Goal: Check status: Check status

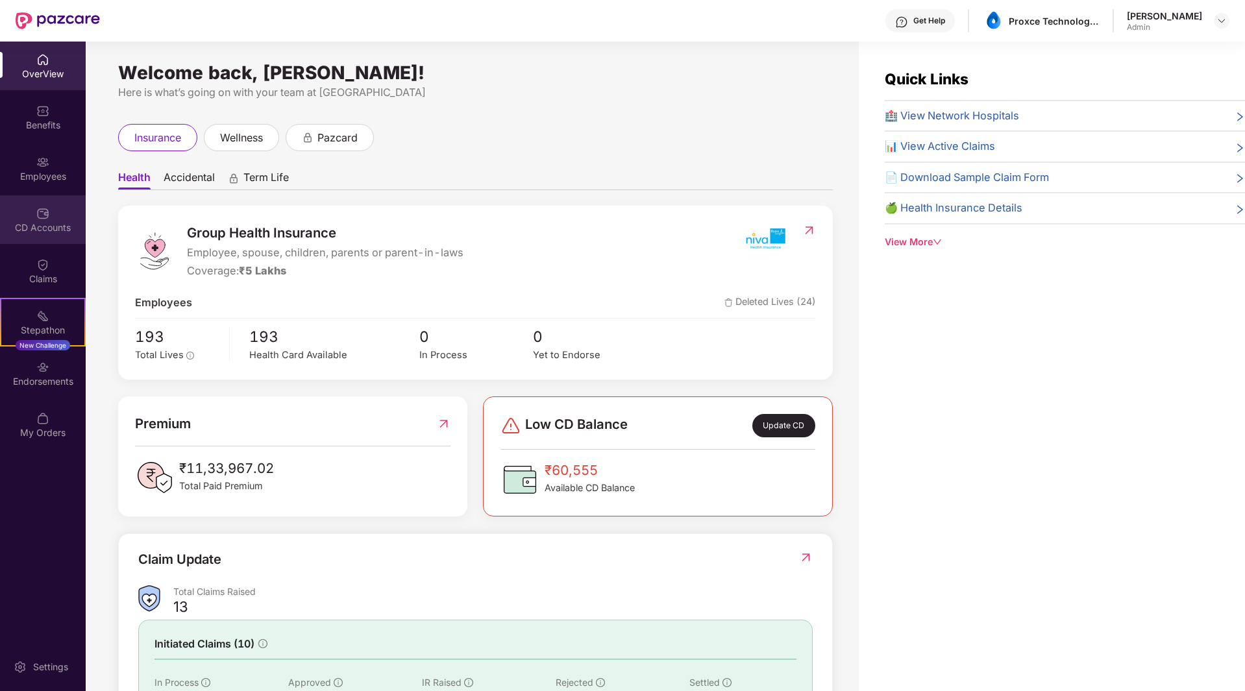
click at [38, 224] on div "CD Accounts" at bounding box center [43, 227] width 86 height 13
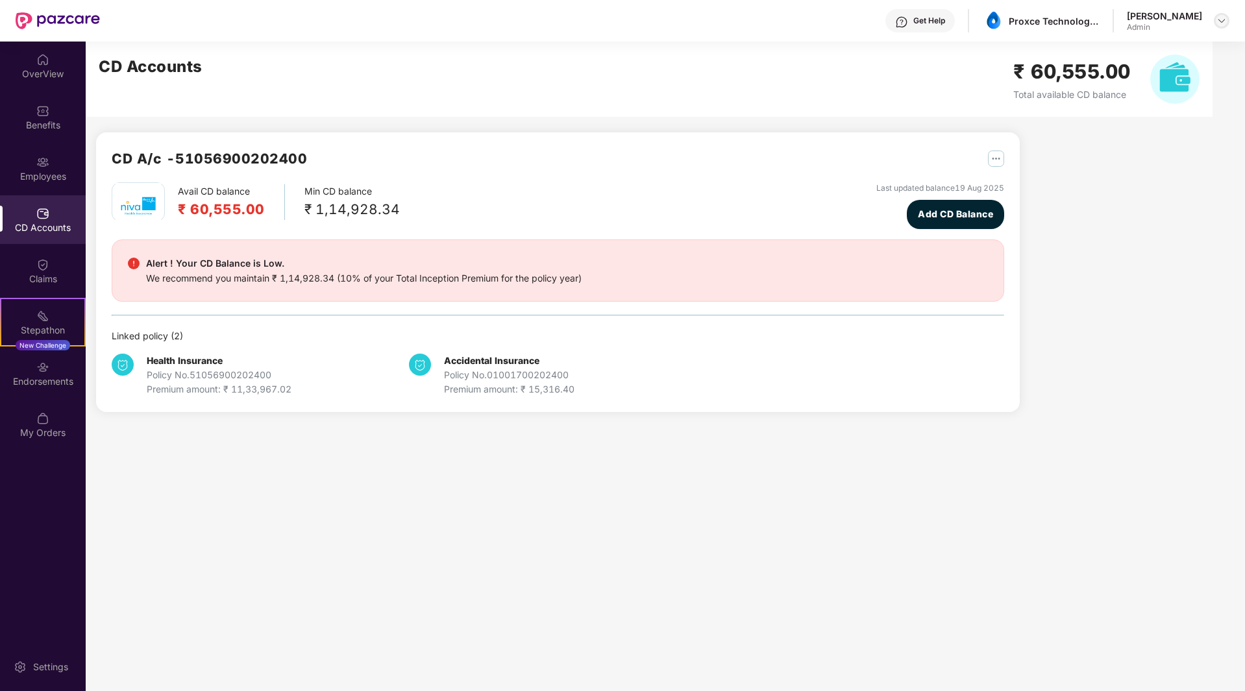
click at [1221, 21] on img at bounding box center [1222, 21] width 10 height 10
click at [1161, 238] on div "CD A/c - 51056900202400 Avail CD balance ₹ 60,555.00 Min CD balance ₹ 1,14,928.…" at bounding box center [646, 235] width 1121 height 386
click at [994, 153] on img "button" at bounding box center [996, 159] width 16 height 16
click at [1170, 206] on div "CD A/c - 51056900202400 Avail CD balance ₹ 60,555.00 Min CD balance ₹ 1,14,928.…" at bounding box center [646, 235] width 1121 height 386
click at [996, 157] on img "button" at bounding box center [996, 159] width 16 height 16
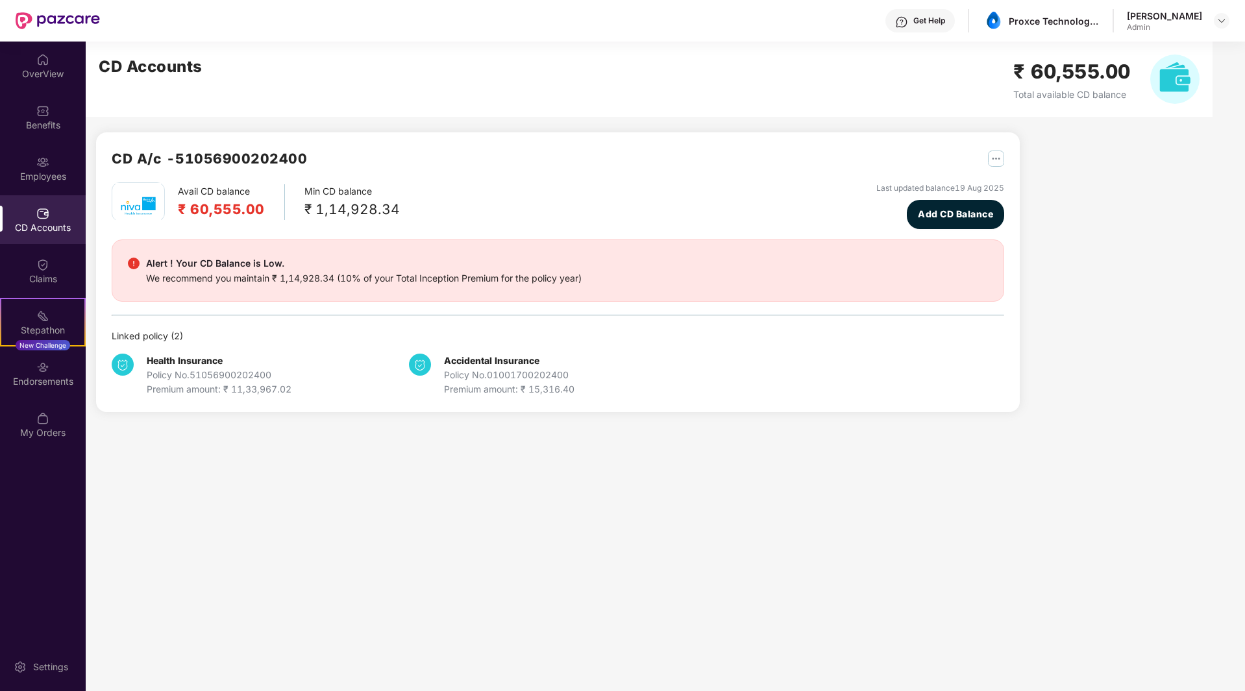
click at [1144, 199] on div "CD A/c - 51056900202400 Avail CD balance ₹ 60,555.00 Min CD balance ₹ 1,14,928.…" at bounding box center [646, 235] width 1121 height 386
click at [42, 175] on div "Employees" at bounding box center [43, 176] width 86 height 13
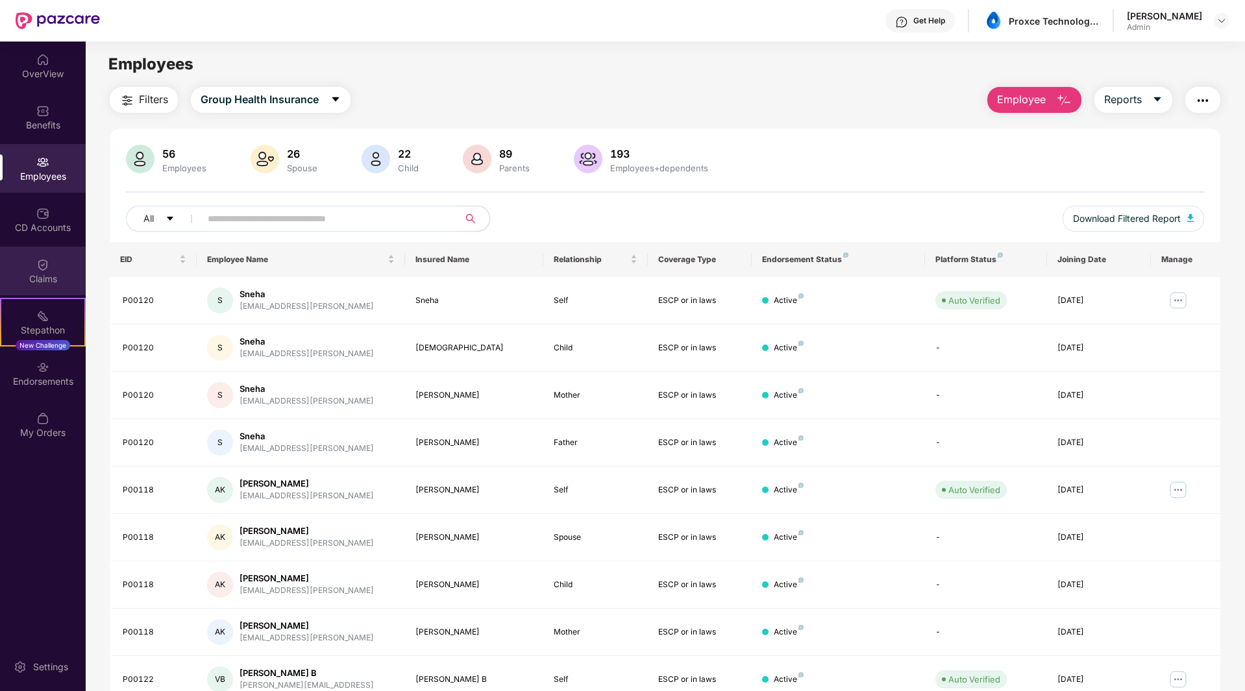
click at [47, 279] on div "Claims" at bounding box center [43, 279] width 86 height 13
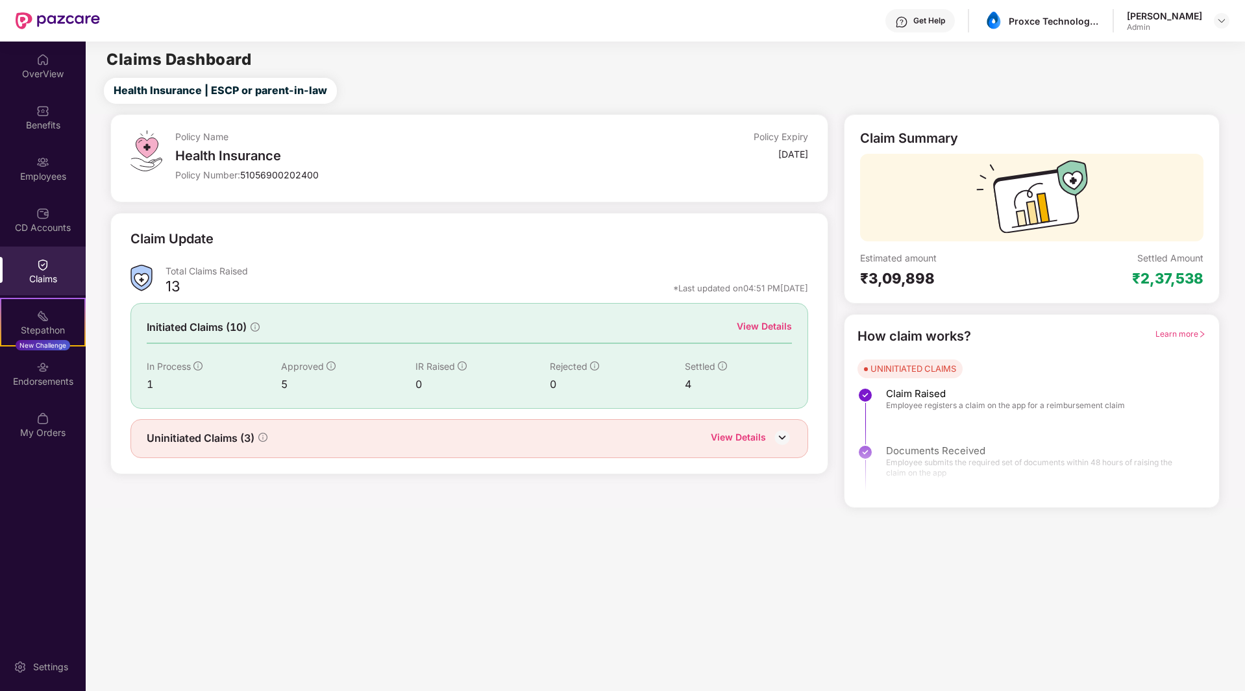
click at [55, 225] on div "CD Accounts" at bounding box center [43, 227] width 86 height 13
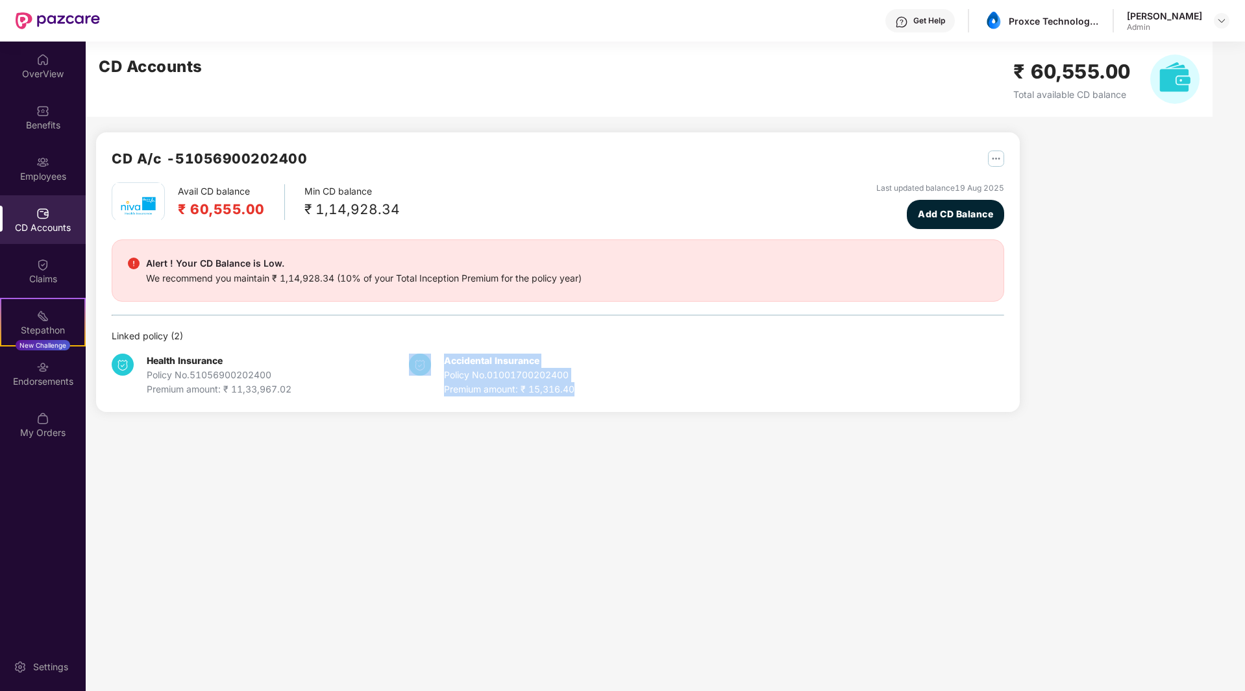
drag, startPoint x: 597, startPoint y: 391, endPoint x: 435, endPoint y: 361, distance: 164.4
click at [435, 361] on div "Accidental Insurance Policy No. 01001700202400 Premium amount: ₹ 15,316.40" at bounding box center [557, 375] width 297 height 43
click at [376, 417] on div "CD A/c - 51056900202400 Avail CD balance ₹ 60,555.00 Min CD balance ₹ 1,14,928.…" at bounding box center [553, 235] width 934 height 386
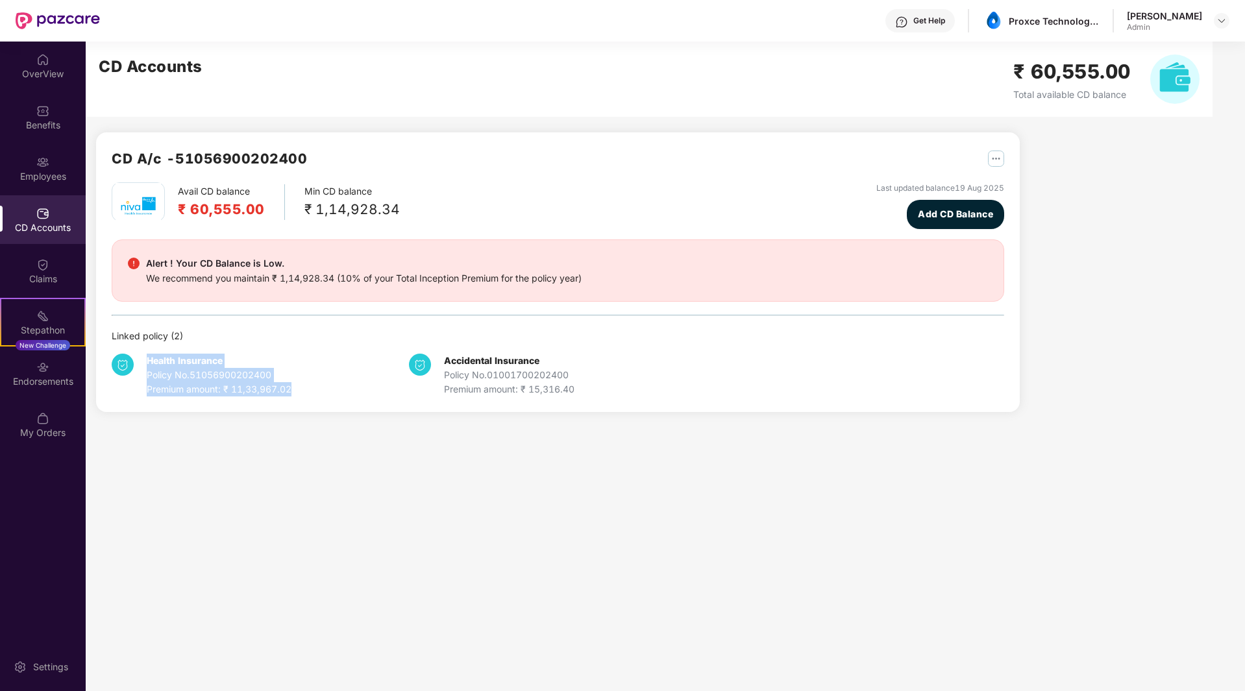
drag, startPoint x: 147, startPoint y: 359, endPoint x: 310, endPoint y: 404, distance: 168.4
click at [310, 404] on div "CD A/c - 51056900202400 Avail CD balance ₹ 60,555.00 Min CD balance ₹ 1,14,928.…" at bounding box center [558, 272] width 924 height 280
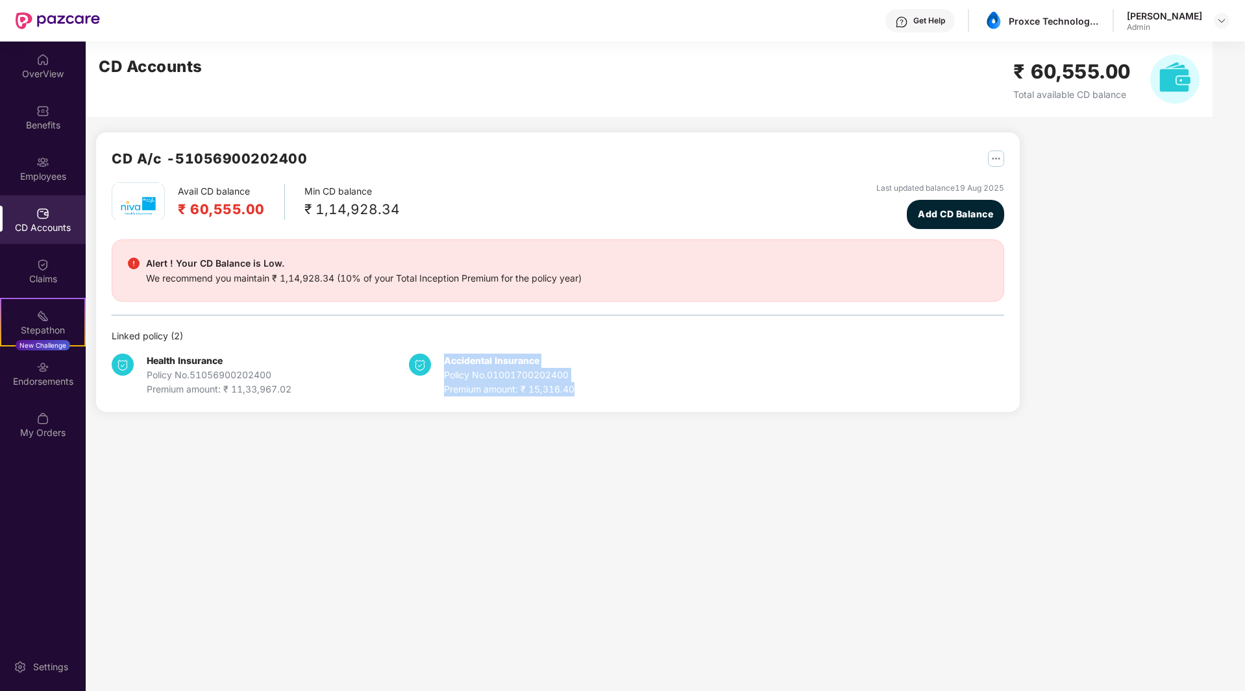
drag, startPoint x: 446, startPoint y: 359, endPoint x: 599, endPoint y: 390, distance: 155.6
click at [599, 390] on div "Accidental Insurance Policy No. 01001700202400 Premium amount: ₹ 15,316.40" at bounding box center [557, 375] width 297 height 43
click at [521, 432] on main "CD Accounts ₹ 60,555.00 Total available CD balance CD A/c - 51056900202400 Avai…" at bounding box center [665, 367] width 1159 height 650
drag, startPoint x: 147, startPoint y: 375, endPoint x: 286, endPoint y: 378, distance: 138.9
click at [286, 378] on div "Policy No. 51056900202400" at bounding box center [219, 375] width 145 height 14
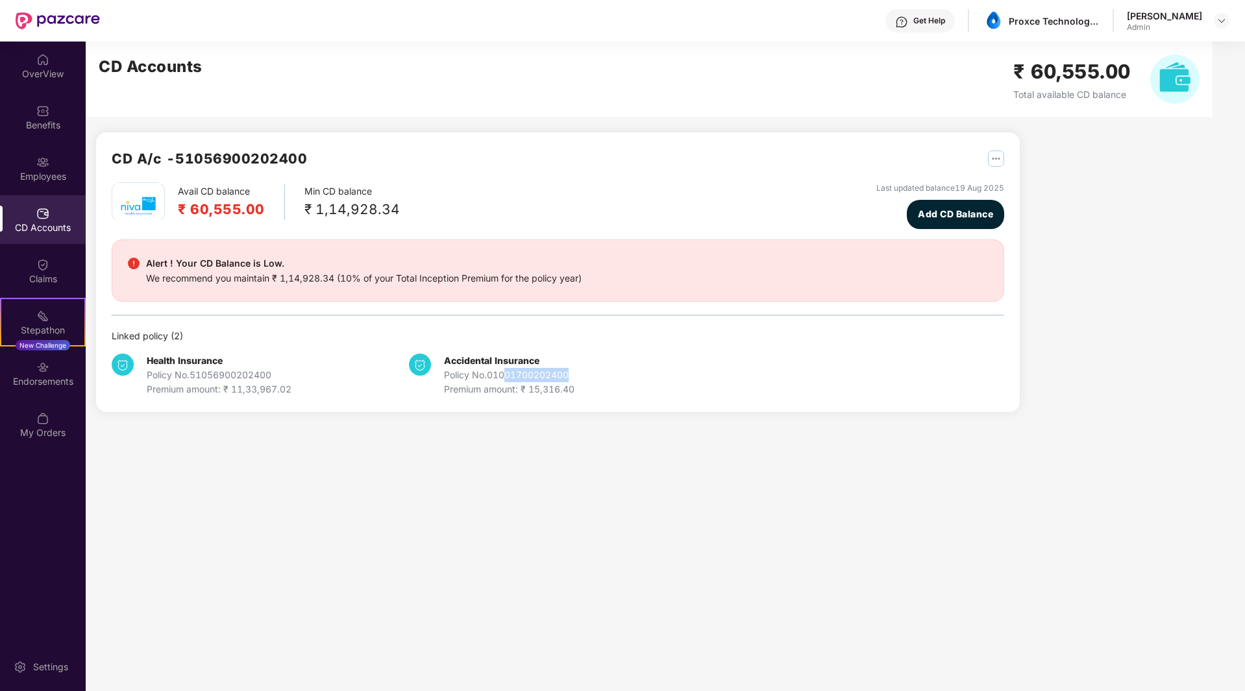
drag, startPoint x: 506, startPoint y: 374, endPoint x: 586, endPoint y: 375, distance: 79.9
click at [586, 375] on div "Accidental Insurance Policy No. 01001700202400 Premium amount: ₹ 15,316.40" at bounding box center [557, 375] width 297 height 43
click at [461, 387] on div "Premium amount: ₹ 15,316.40" at bounding box center [509, 389] width 130 height 14
drag, startPoint x: 444, startPoint y: 375, endPoint x: 604, endPoint y: 372, distance: 159.7
click at [604, 372] on div "Accidental Insurance Policy No. 01001700202400 Premium amount: ₹ 15,316.40" at bounding box center [557, 375] width 297 height 43
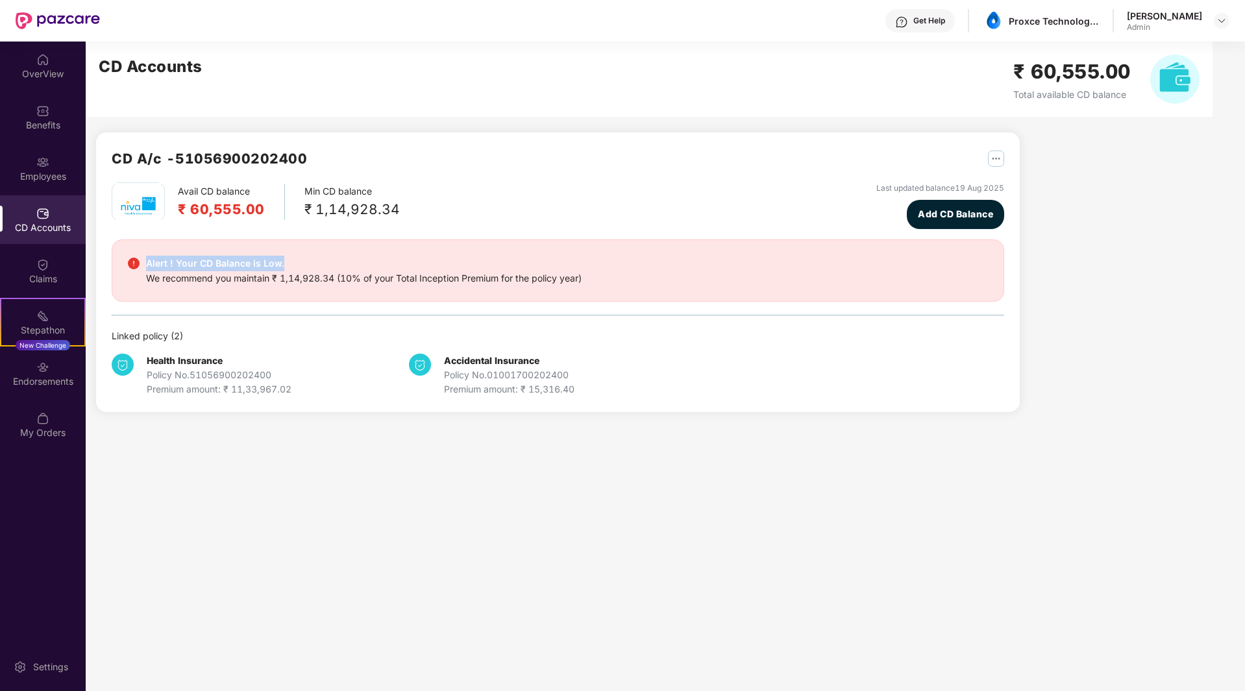
drag, startPoint x: 147, startPoint y: 264, endPoint x: 302, endPoint y: 261, distance: 154.5
click at [302, 261] on div "Alert ! Your CD Balance is Low." at bounding box center [364, 264] width 436 height 16
click at [300, 278] on div "We recommend you maintain ₹ 1,14,928.34 (10% of your Total Inception Premium fo…" at bounding box center [364, 278] width 436 height 14
drag, startPoint x: 279, startPoint y: 264, endPoint x: 149, endPoint y: 267, distance: 129.9
click at [149, 267] on div "Alert ! Your CD Balance is Low." at bounding box center [364, 264] width 436 height 16
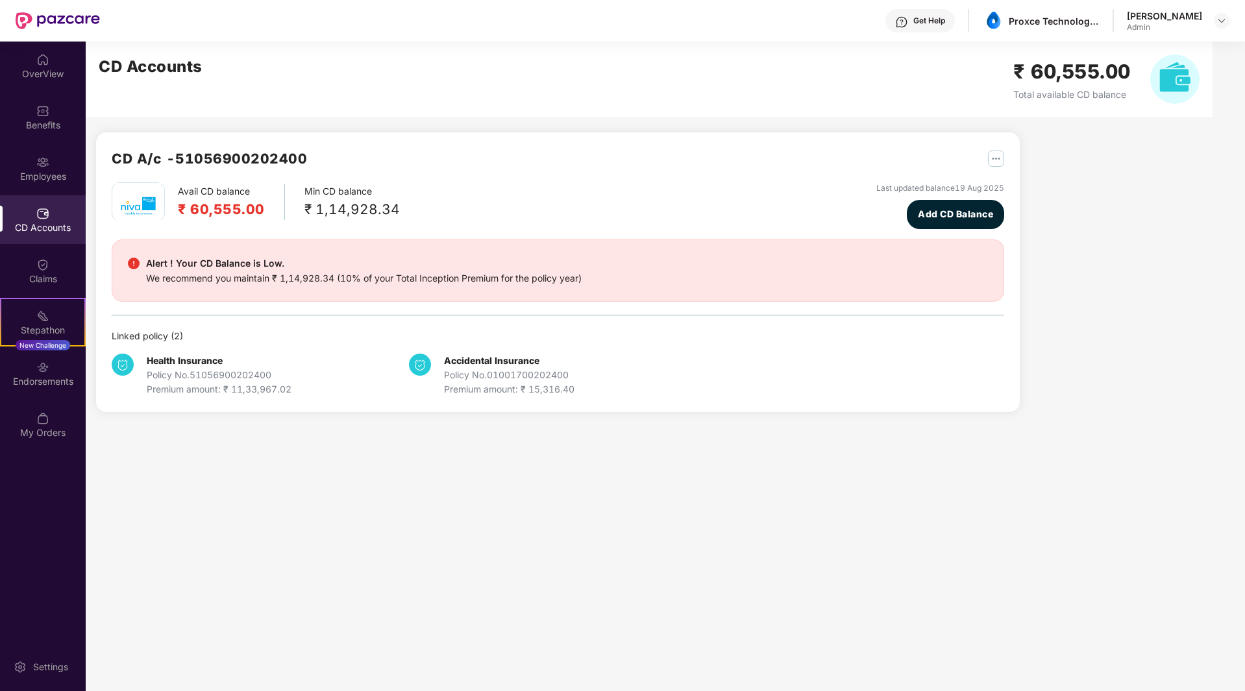
click at [192, 291] on div "Alert ! Your CD Balance is Low. We recommend you maintain ₹ 1,14,928.34 (10% of…" at bounding box center [558, 271] width 893 height 62
drag, startPoint x: 190, startPoint y: 206, endPoint x: 253, endPoint y: 206, distance: 63.6
click at [253, 206] on h2 "₹ 60,555.00" at bounding box center [221, 209] width 87 height 21
drag, startPoint x: 314, startPoint y: 210, endPoint x: 415, endPoint y: 206, distance: 102.0
click at [415, 206] on div "Avail CD balance ₹ 60,555.00 Min CD balance ₹ 1,14,928.34 Last updated balance …" at bounding box center [558, 205] width 893 height 47
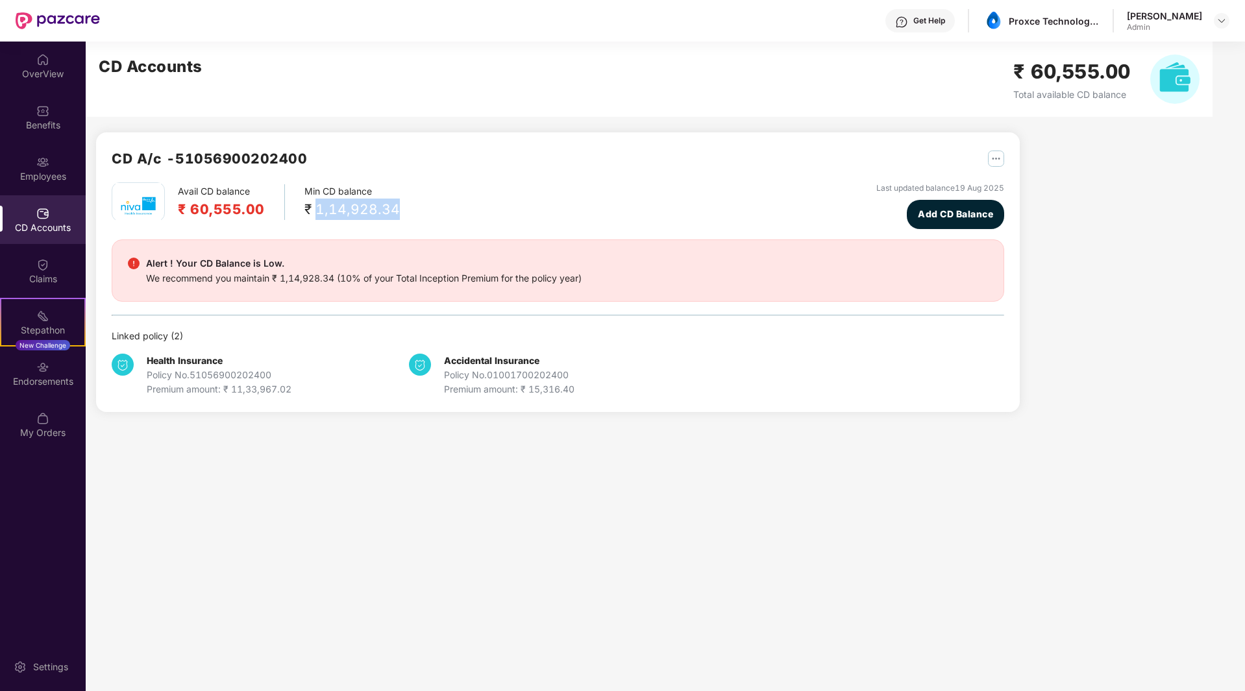
click at [415, 208] on div "Avail CD balance ₹ 60,555.00 Min CD balance ₹ 1,14,928.34 Last updated balance …" at bounding box center [558, 205] width 893 height 47
drag, startPoint x: 192, startPoint y: 210, endPoint x: 264, endPoint y: 208, distance: 72.7
click at [264, 208] on div "Avail CD balance ₹ 60,555.00" at bounding box center [231, 202] width 107 height 36
click at [51, 214] on div "CD Accounts" at bounding box center [43, 219] width 86 height 49
click at [851, 501] on main "CD Accounts ₹ 60,555.00 Total available CD balance CD A/c - 51056900202400 Avai…" at bounding box center [665, 367] width 1159 height 650
